Goal: Check status: Check status

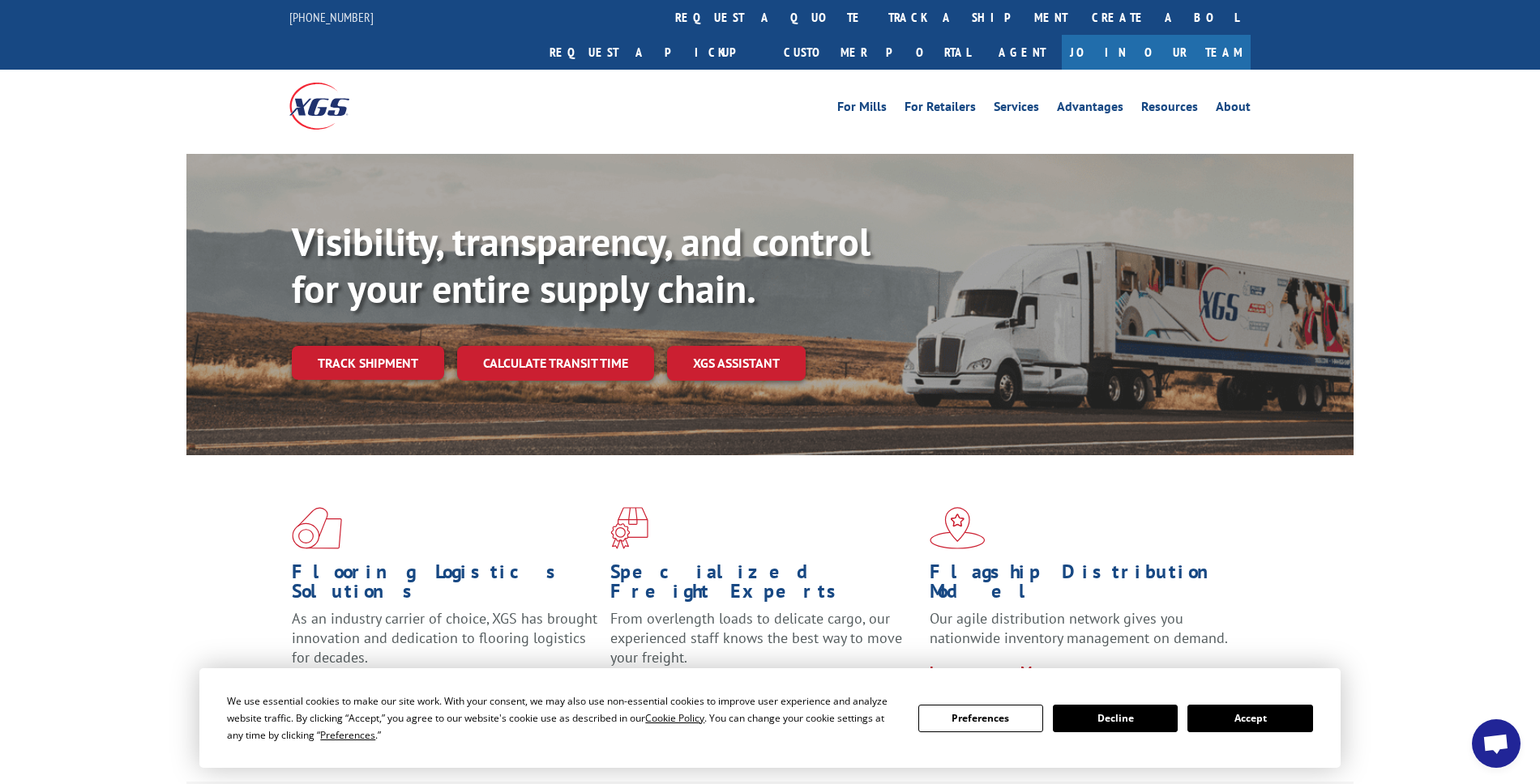
click at [374, 346] on div "Visibility, transparency, and control for your entire supply chain. Track shipm…" at bounding box center [822, 332] width 1062 height 226
click at [392, 346] on link "Track shipment" at bounding box center [367, 363] width 152 height 34
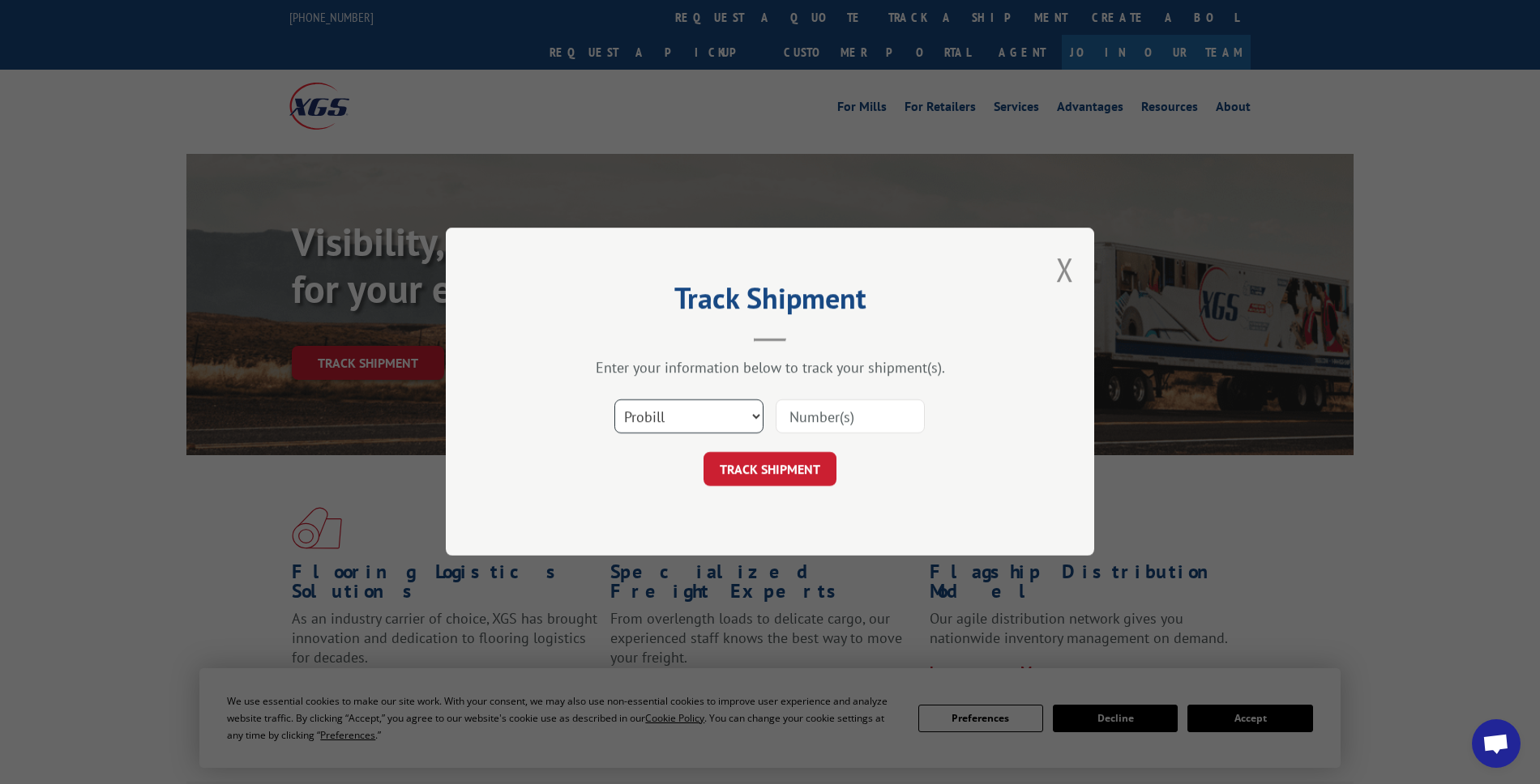
click at [751, 417] on select "Select category... Probill BOL PO" at bounding box center [689, 417] width 149 height 34
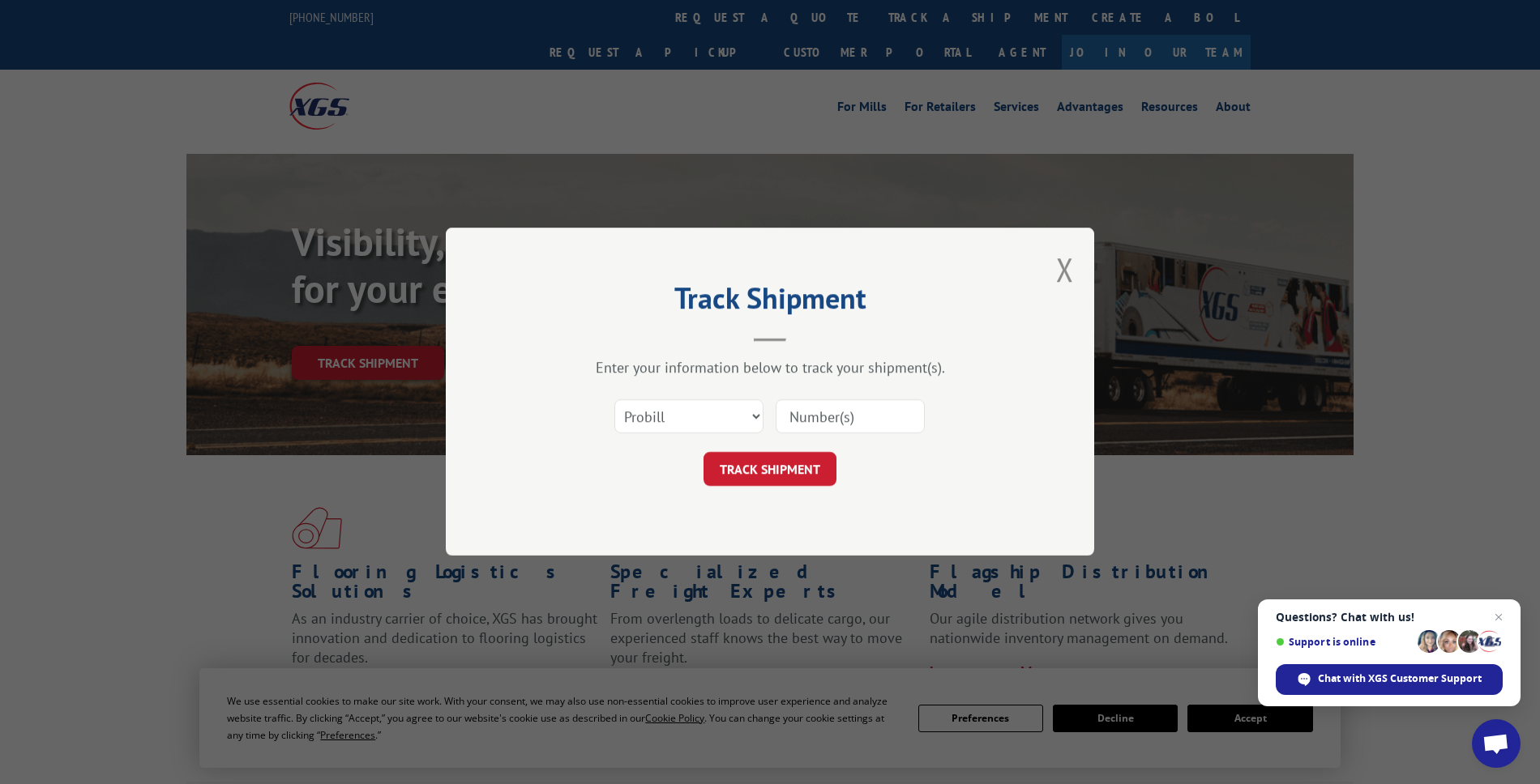
click at [822, 421] on input at bounding box center [850, 417] width 149 height 34
type input "2879157"
click button "TRACK SHIPMENT" at bounding box center [769, 470] width 132 height 34
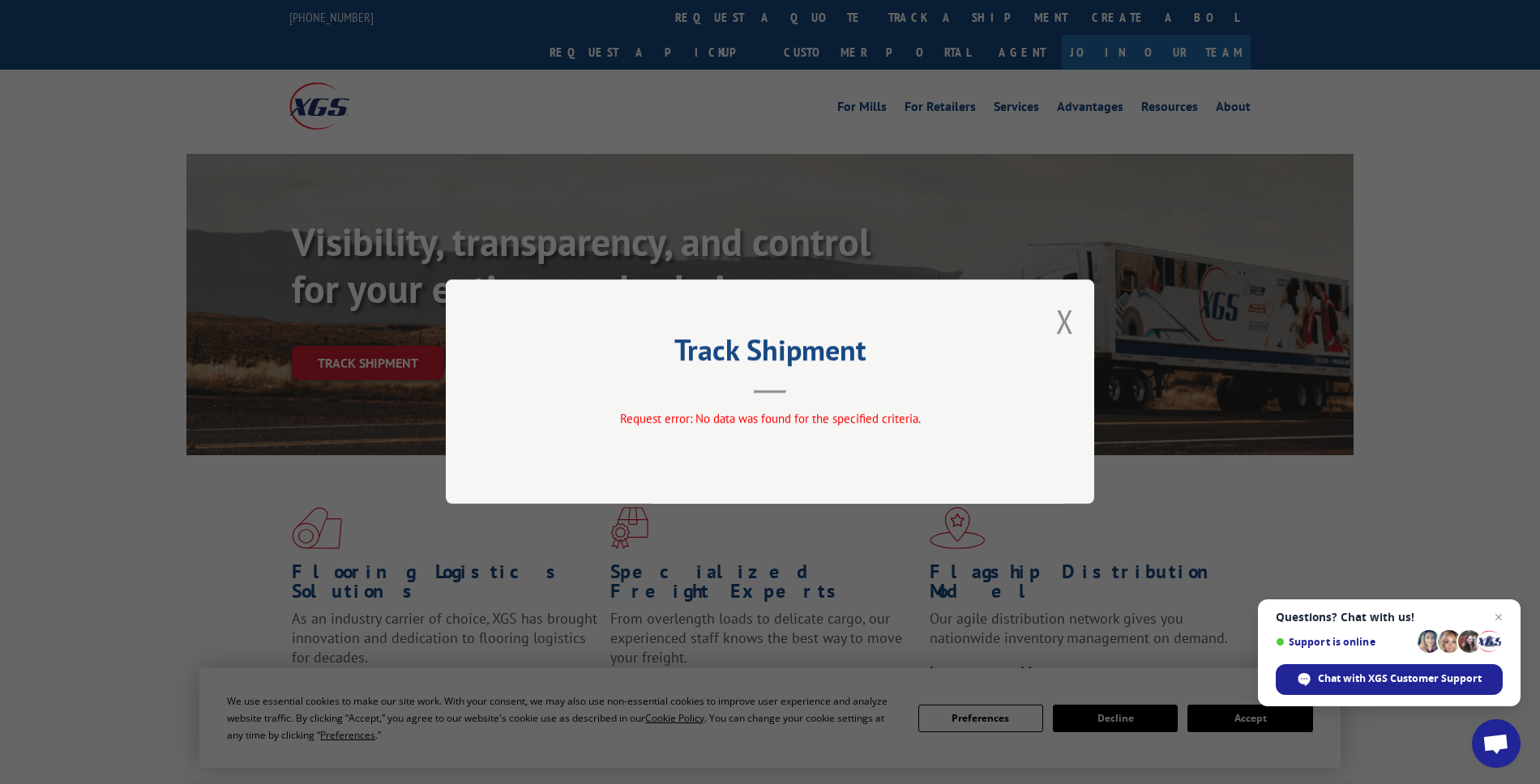
click at [806, 422] on span "Request error: No data was found for the specified criteria." at bounding box center [770, 419] width 301 height 15
click at [1068, 319] on button "Close modal" at bounding box center [1065, 321] width 18 height 43
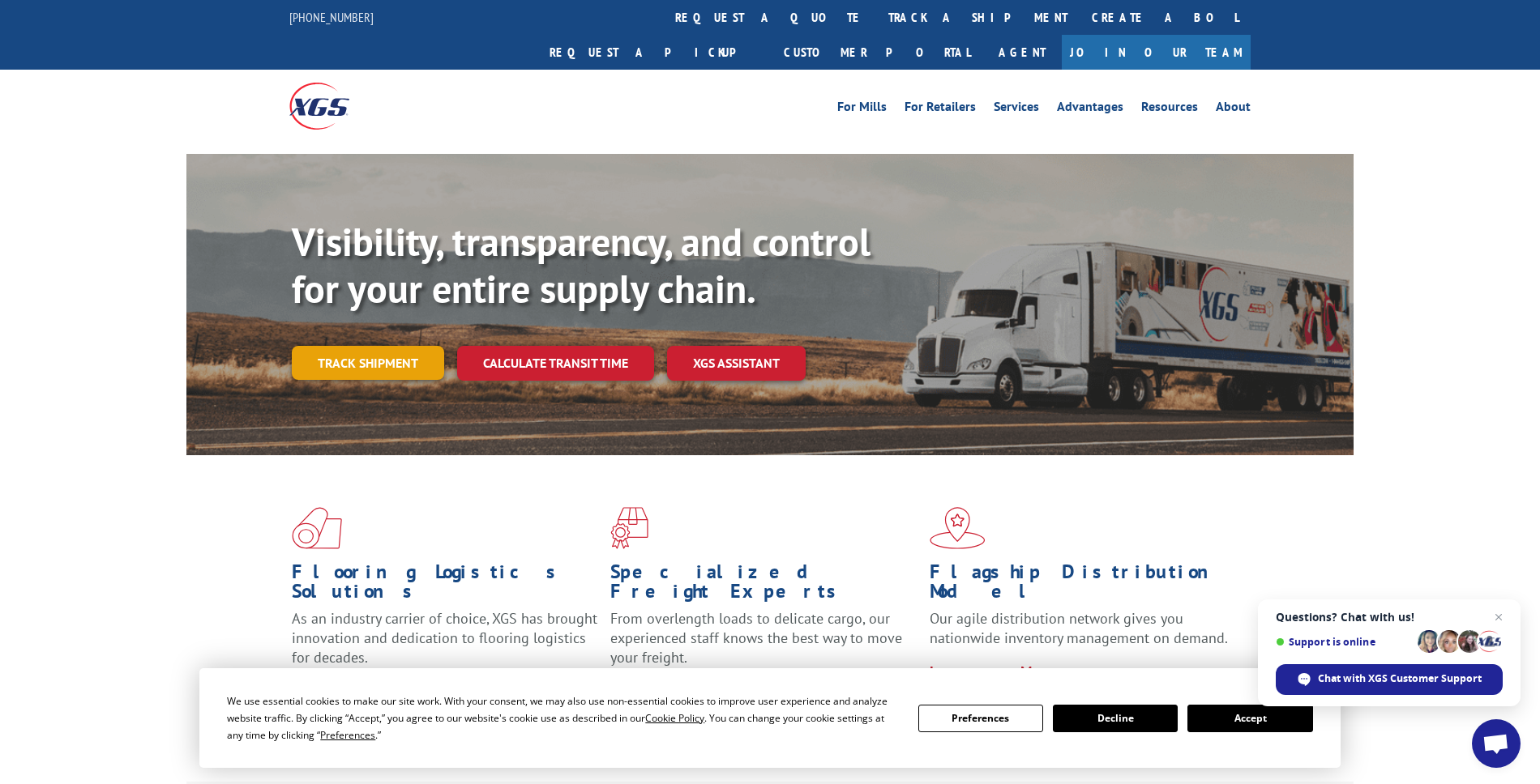
click at [403, 346] on link "Track shipment" at bounding box center [367, 363] width 152 height 34
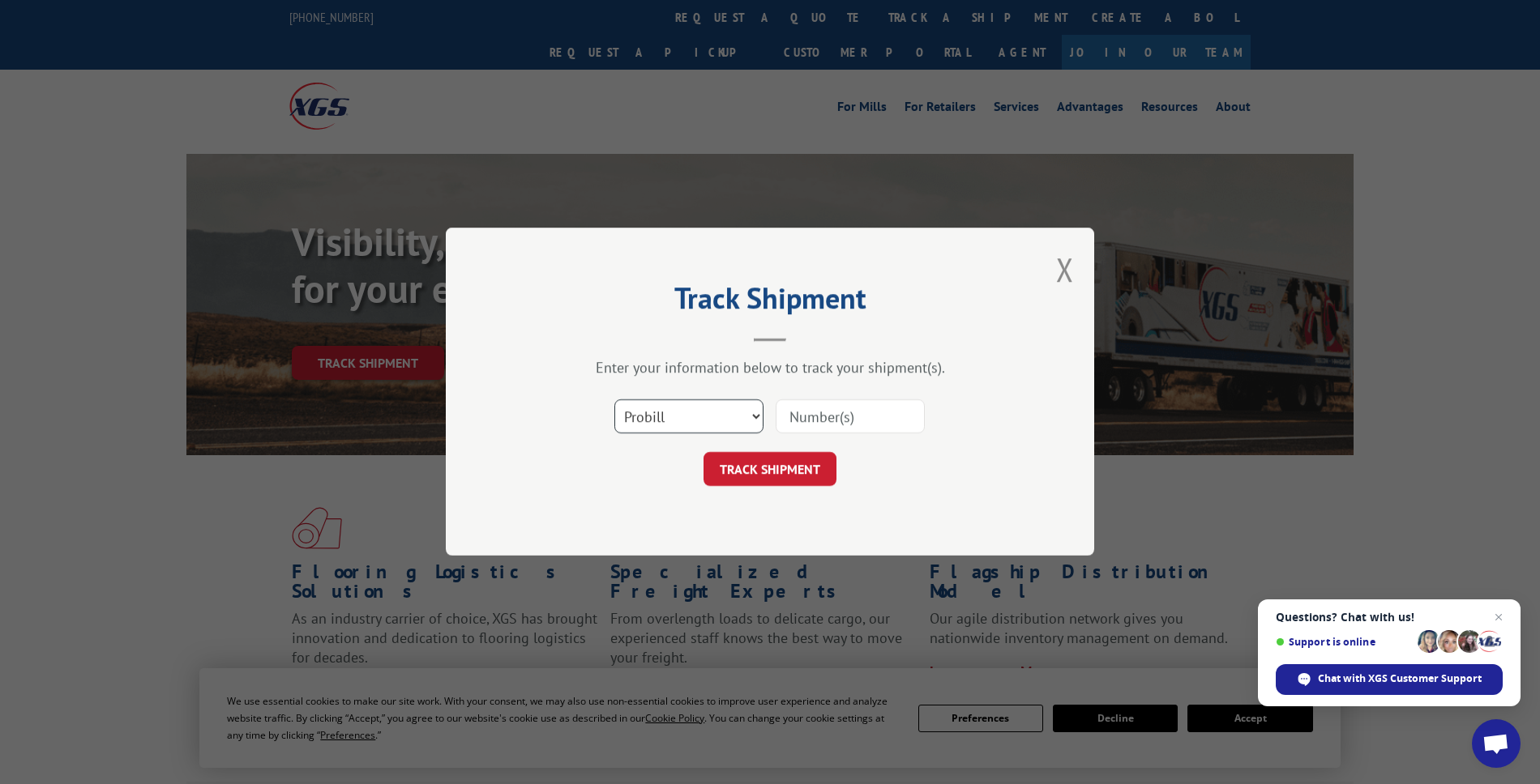
click at [701, 424] on select "Select category... Probill BOL PO" at bounding box center [689, 417] width 149 height 34
select select "bol"
click at [614, 400] on select "Select category... Probill BOL PO" at bounding box center [689, 417] width 149 height 34
click at [811, 416] on input at bounding box center [850, 417] width 149 height 34
type input "2879157"
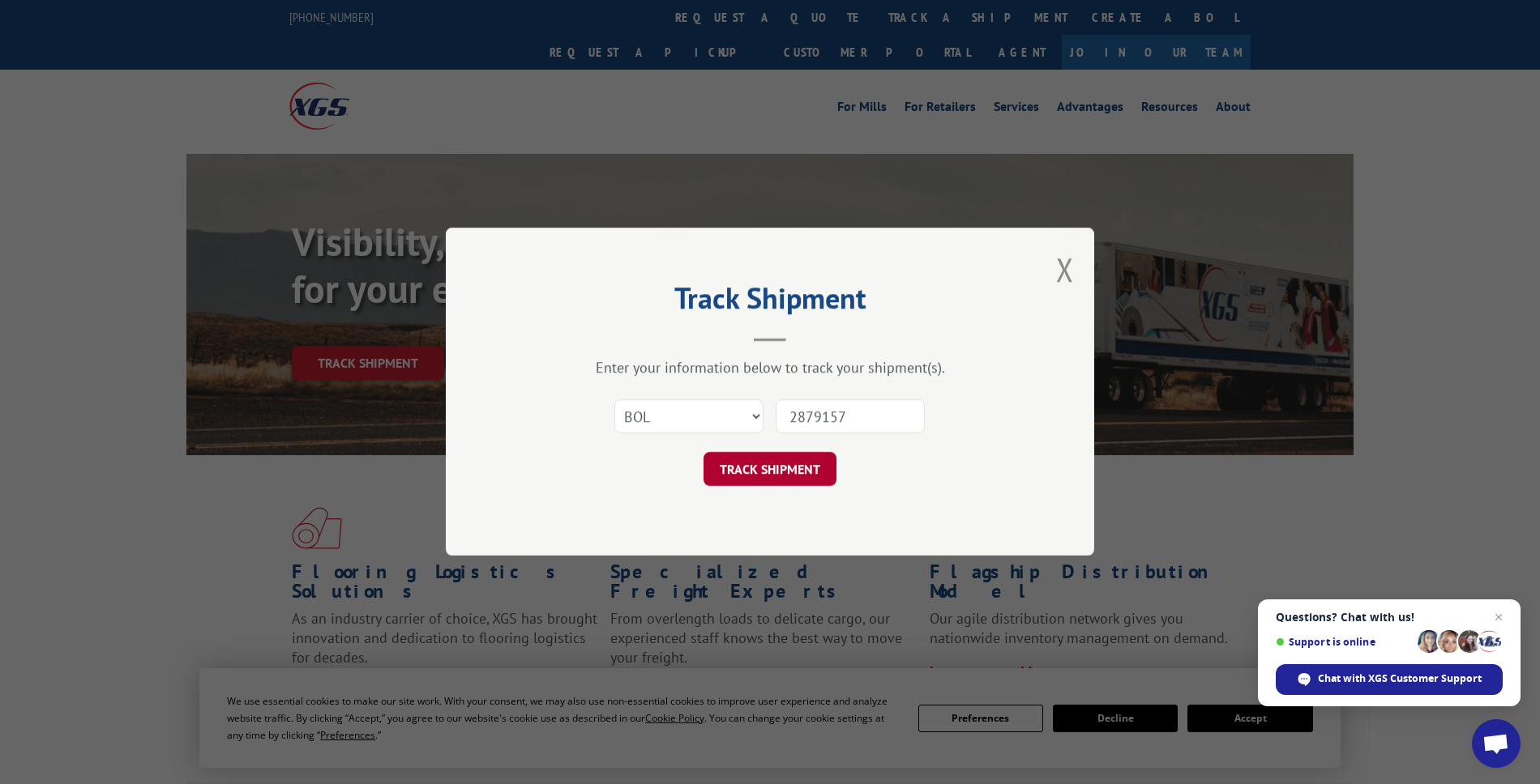
click at [795, 462] on button "TRACK SHIPMENT" at bounding box center [769, 470] width 132 height 34
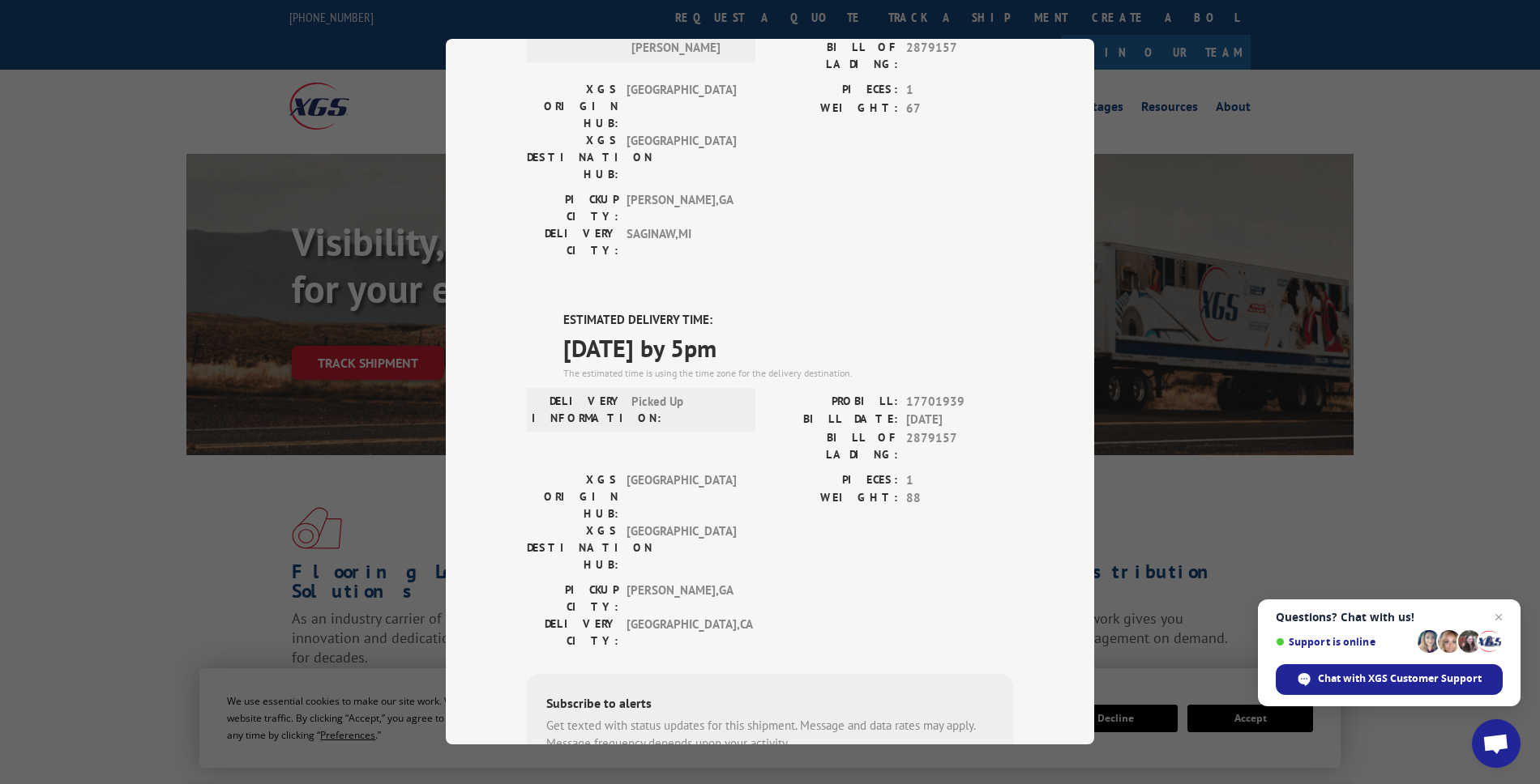
scroll to position [20, 0]
